Goal: Information Seeking & Learning: Learn about a topic

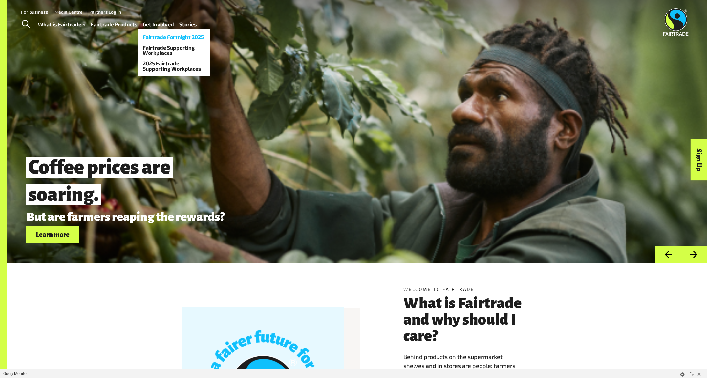
click at [151, 34] on link "Fairtrade Fortnight 2025" at bounding box center [173, 37] width 72 height 10
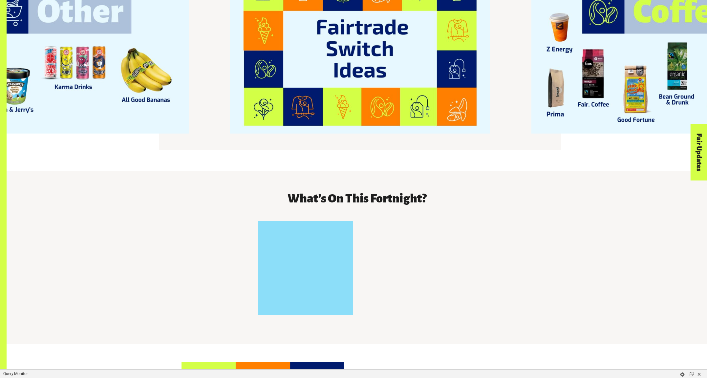
scroll to position [1038, 0]
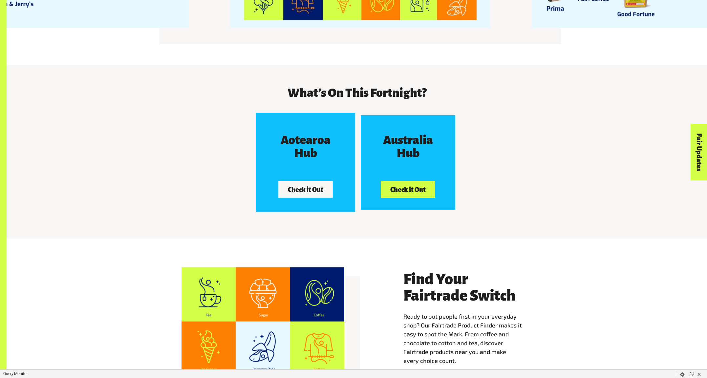
click at [311, 183] on button "Check it Out" at bounding box center [306, 189] width 54 height 16
